Goal: Use online tool/utility: Utilize a website feature to perform a specific function

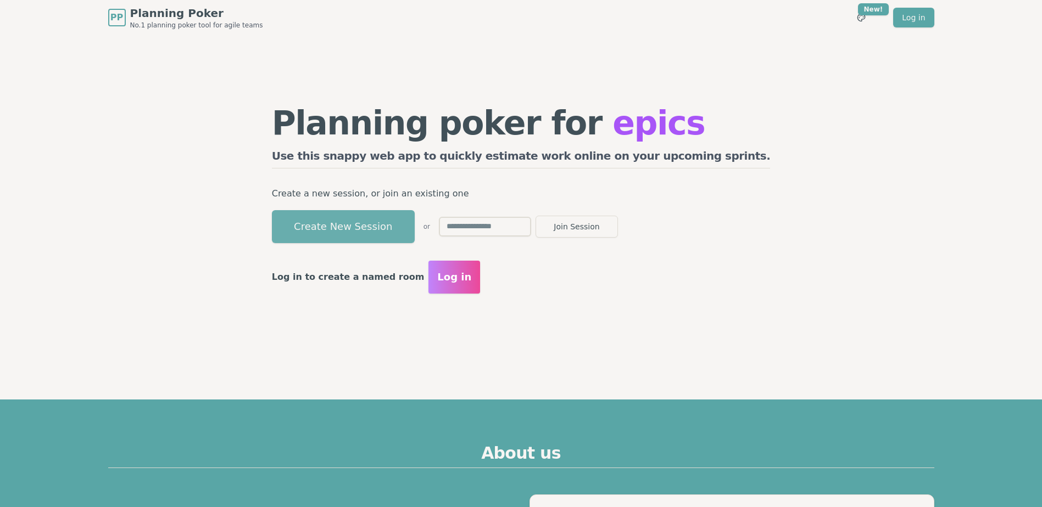
click at [405, 229] on button "Create New Session" at bounding box center [343, 226] width 143 height 33
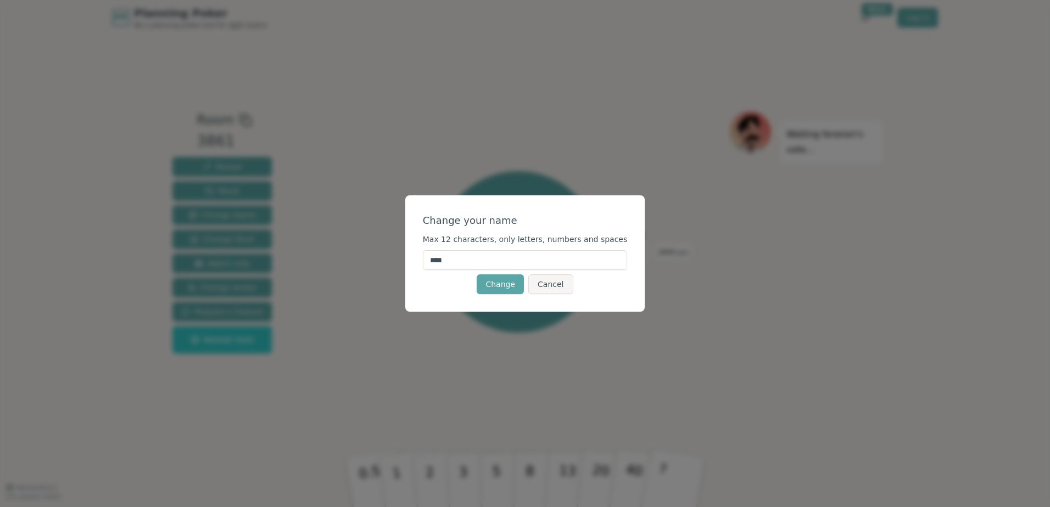
click at [451, 263] on input "****" at bounding box center [525, 260] width 205 height 20
type input "*"
type input "********"
click at [536, 214] on div "Change your name" at bounding box center [525, 220] width 205 height 15
click at [503, 288] on button "Change" at bounding box center [500, 285] width 47 height 20
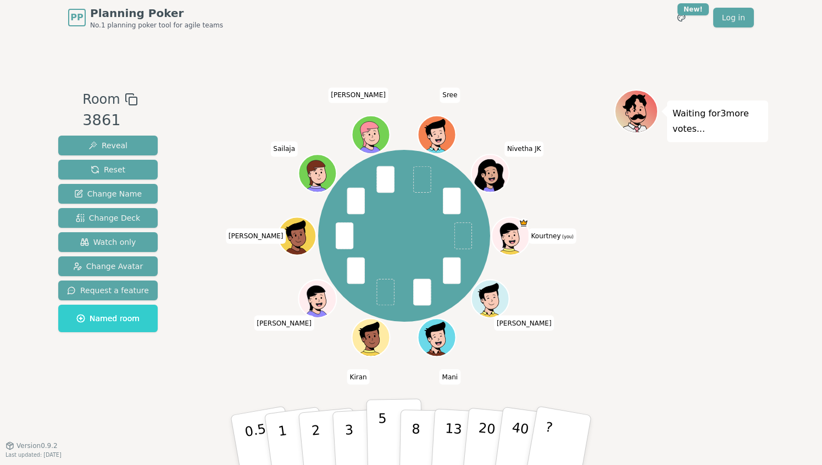
click at [382, 432] on p "5" at bounding box center [382, 440] width 9 height 59
click at [99, 143] on span "Reveal" at bounding box center [107, 145] width 39 height 11
click at [292, 453] on button "1" at bounding box center [295, 440] width 65 height 89
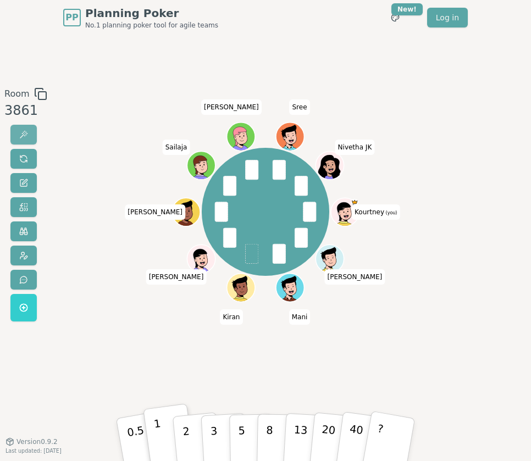
click at [21, 135] on span at bounding box center [23, 134] width 9 height 9
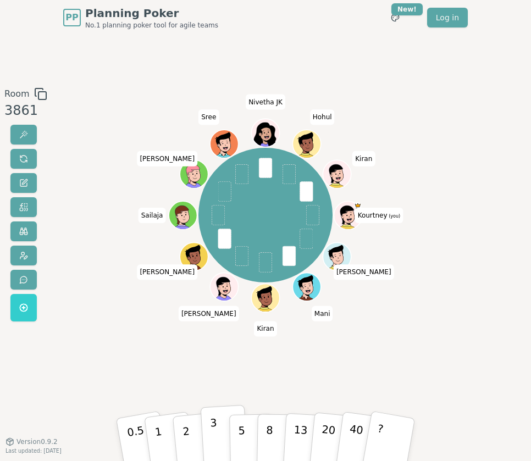
click at [220, 437] on button "3" at bounding box center [224, 439] width 48 height 68
click at [23, 132] on span at bounding box center [23, 134] width 9 height 9
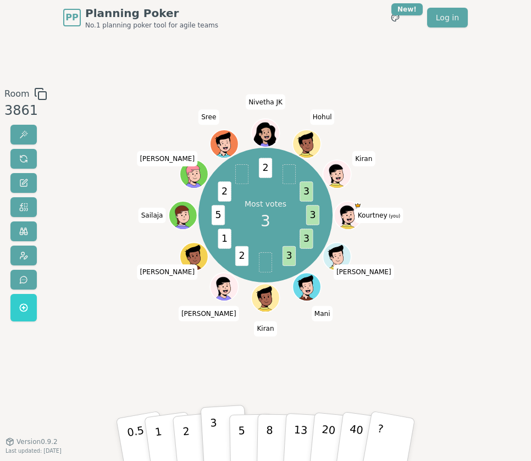
click at [431, 211] on div "Room 3861 Most votes 3 3 3 3 2 1 5 2 2 3 [PERSON_NAME] (you) [PERSON_NAME] Kira…" at bounding box center [265, 238] width 531 height 302
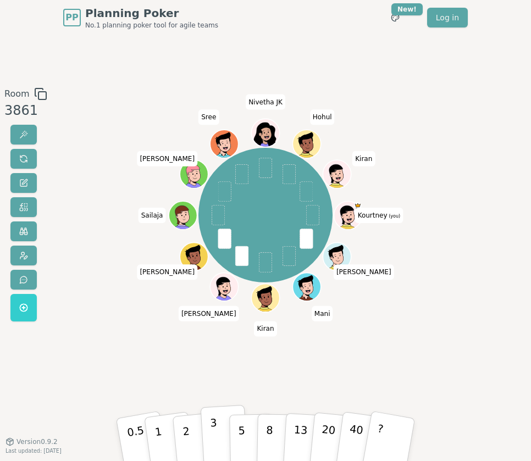
click at [216, 443] on p "3" at bounding box center [213, 439] width 9 height 49
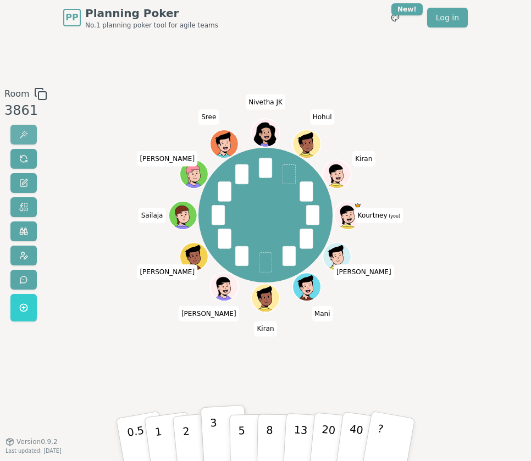
click at [21, 136] on span at bounding box center [23, 134] width 9 height 9
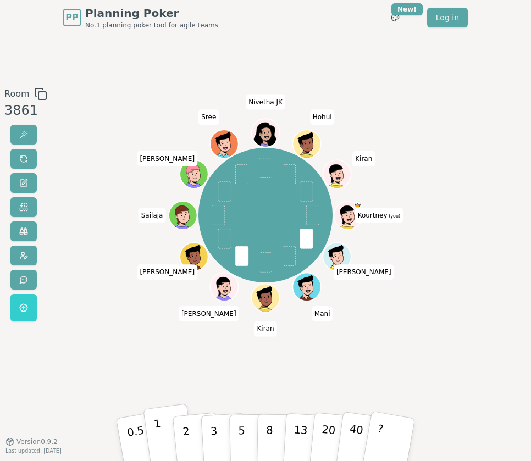
click at [155, 431] on p "1" at bounding box center [159, 440] width 13 height 49
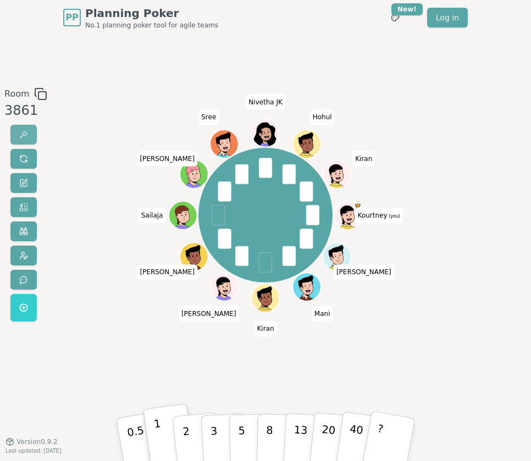
click at [23, 135] on span at bounding box center [23, 134] width 9 height 9
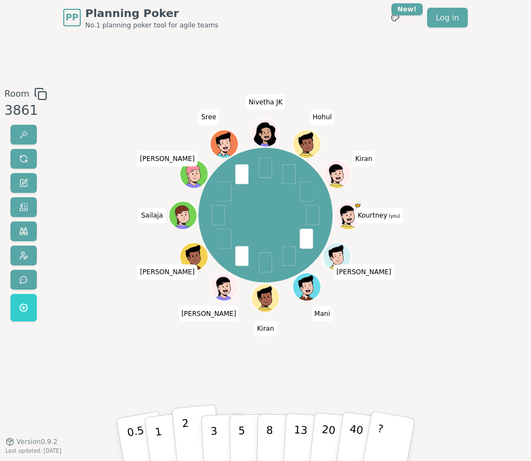
click at [185, 437] on p "2" at bounding box center [187, 439] width 12 height 49
click at [22, 135] on span at bounding box center [23, 134] width 9 height 9
